Goal: Find specific page/section: Find specific page/section

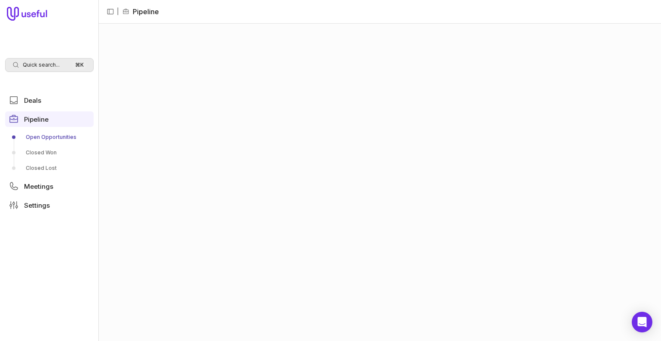
click at [54, 63] on span "Quick search..." at bounding box center [41, 64] width 37 height 7
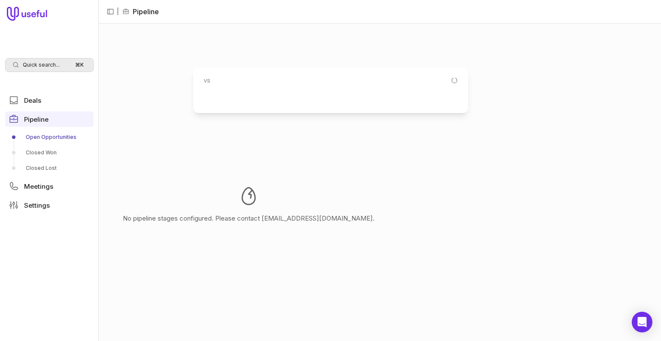
type input "v"
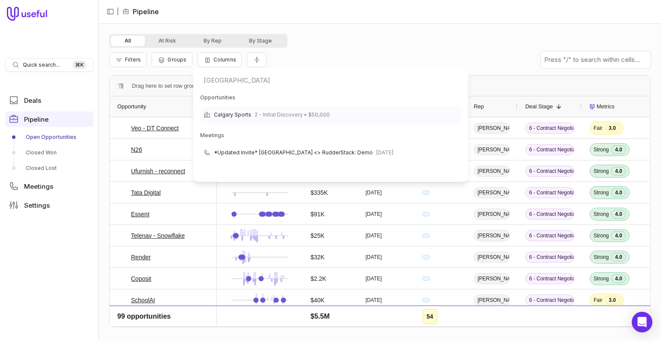
type input "[GEOGRAPHIC_DATA]"
click at [278, 116] on span "2 - Initial Discovery • $50,000" at bounding box center [292, 115] width 75 height 10
